Goal: Complete application form

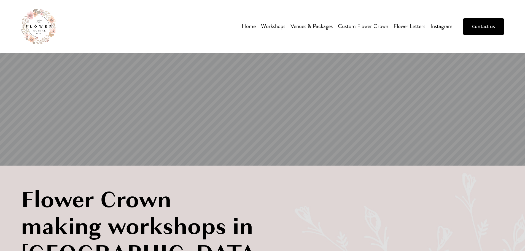
click at [320, 26] on link "Venues & Packages" at bounding box center [311, 26] width 42 height 10
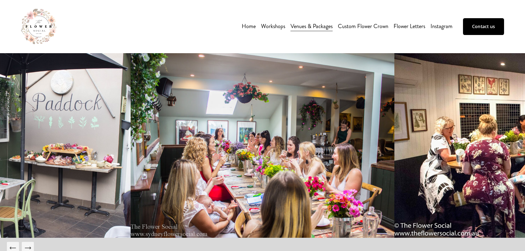
click at [482, 25] on link "Contact us" at bounding box center [483, 26] width 41 height 17
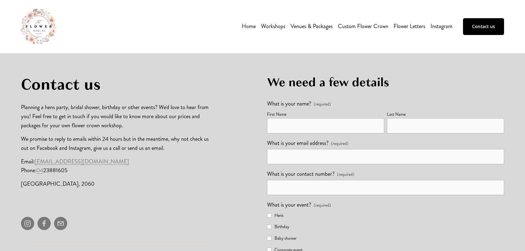
scroll to position [138, 0]
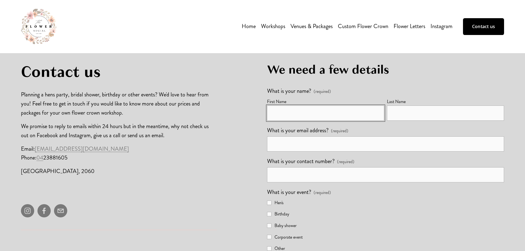
click at [295, 116] on input "First Name" at bounding box center [325, 113] width 117 height 15
type input "Kayla"
click at [415, 117] on input "Last Name" at bounding box center [445, 113] width 117 height 15
type input "Hopley"
click at [344, 146] on input "What is your email address? (required)" at bounding box center [385, 143] width 237 height 15
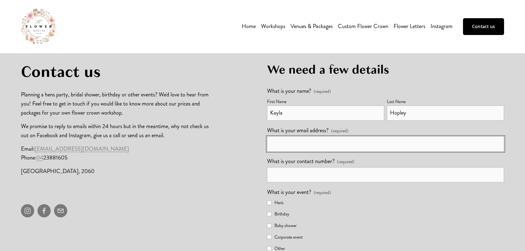
type input "Kaylah@sandbox-events.com"
click at [313, 174] on input "What is your contact number? (required)" at bounding box center [385, 174] width 237 height 15
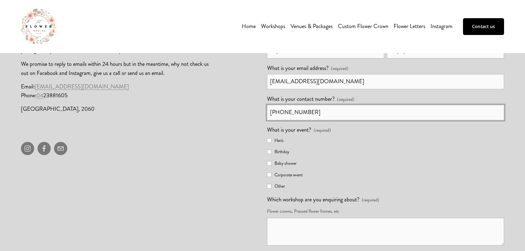
scroll to position [220, 0]
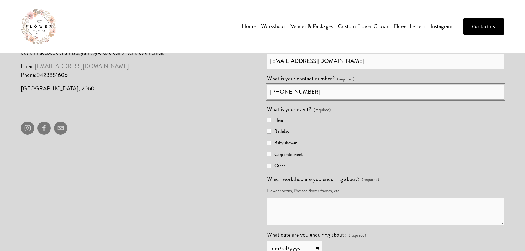
type input "+1 705 618 9318"
click at [269, 155] on input "Corporate event" at bounding box center [269, 154] width 4 height 4
checkbox input "true"
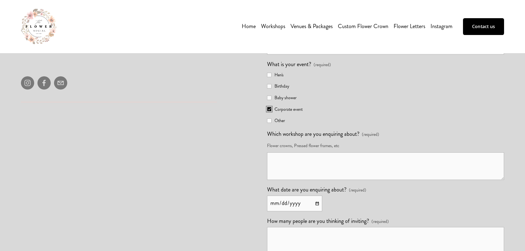
scroll to position [276, 0]
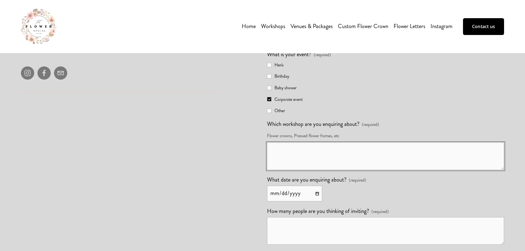
click at [287, 152] on textarea "Which workshop are you enquiring about? (required)" at bounding box center [385, 156] width 237 height 28
type textarea "n/a"
click at [281, 25] on span "Workshops" at bounding box center [273, 26] width 24 height 9
